Goal: Transaction & Acquisition: Purchase product/service

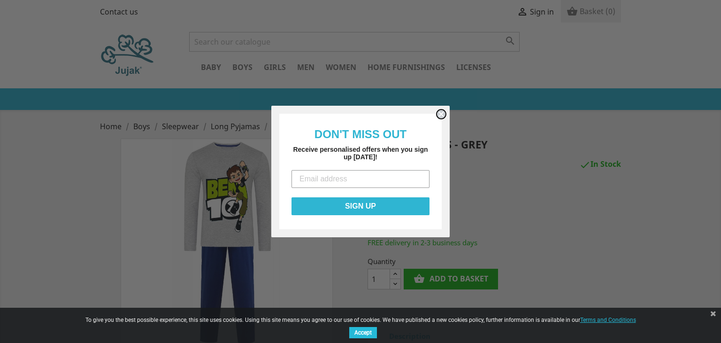
click at [443, 113] on circle "Close dialog" at bounding box center [441, 114] width 9 height 9
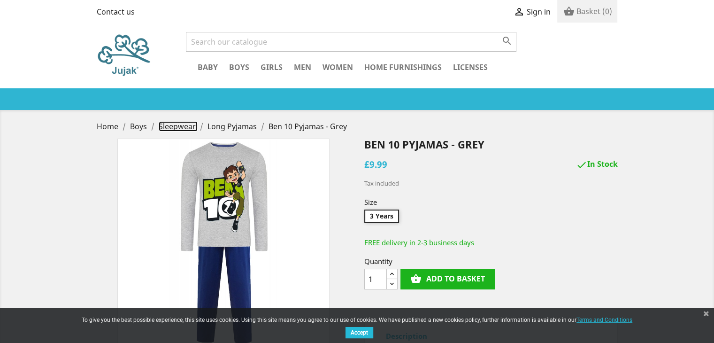
click at [173, 130] on span "Sleepwear" at bounding box center [177, 126] width 37 height 10
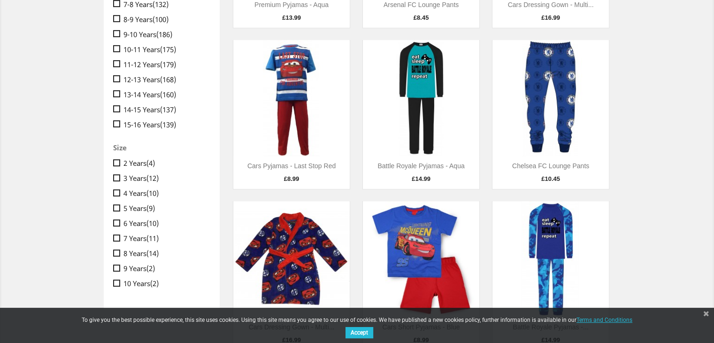
scroll to position [461, 0]
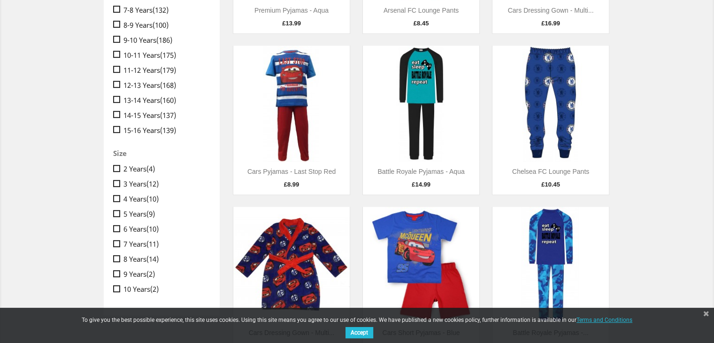
click at [114, 68] on span "" at bounding box center [116, 69] width 7 height 7
click at [114, 67] on input " 11-12 Years (179)" at bounding box center [116, 64] width 6 height 6
checkbox input "true"
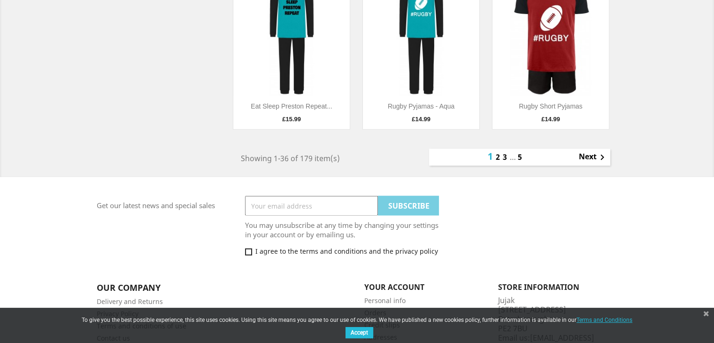
scroll to position [2024, 0]
